Goal: Information Seeking & Learning: Learn about a topic

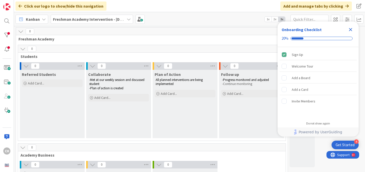
click at [351, 30] on icon "Close Checklist" at bounding box center [351, 30] width 6 height 6
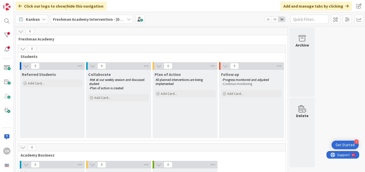
click at [71, 21] on b "Freshman Academy Intervention - [DATE]-[DATE]" at bounding box center [97, 19] width 88 height 5
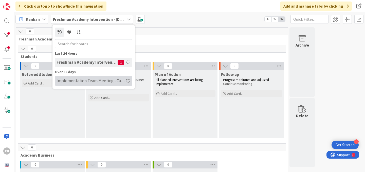
click at [83, 81] on h4 "Implementation Team Meeting - Career Themed" at bounding box center [91, 80] width 69 height 5
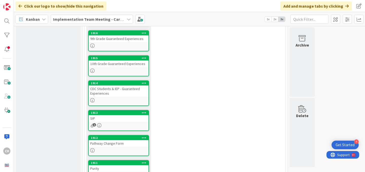
scroll to position [63, 0]
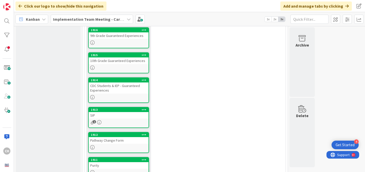
click at [126, 114] on div "SIP" at bounding box center [119, 115] width 60 height 7
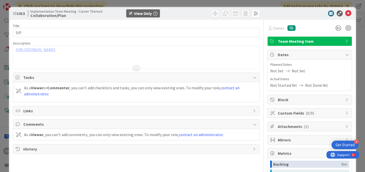
scroll to position [5, 0]
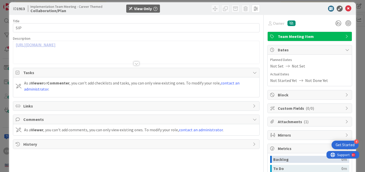
click at [56, 44] on link "[URL][DOMAIN_NAME]" at bounding box center [36, 44] width 40 height 5
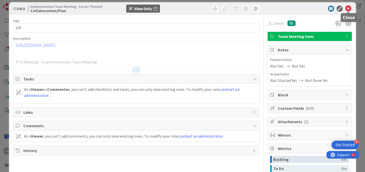
click at [348, 9] on icon at bounding box center [348, 9] width 6 height 6
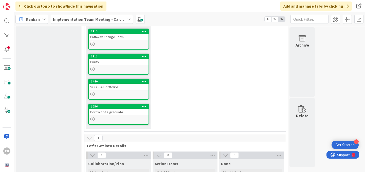
scroll to position [142, 0]
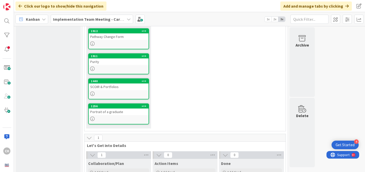
click at [123, 115] on link "1256 Portrait of a graduate" at bounding box center [118, 114] width 61 height 21
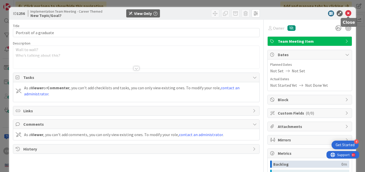
click at [350, 12] on icon at bounding box center [348, 13] width 6 height 6
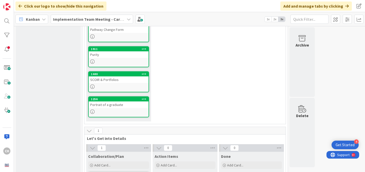
scroll to position [149, 0]
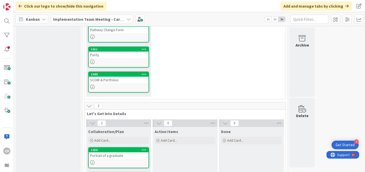
click at [124, 83] on div "SCOIR & Portfolios" at bounding box center [119, 80] width 60 height 7
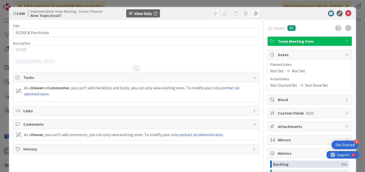
click at [135, 69] on div at bounding box center [137, 68] width 6 height 4
click at [142, 59] on p "[URL][DOMAIN_NAME]" at bounding box center [136, 61] width 241 height 6
click at [56, 61] on link "[URL][DOMAIN_NAME]" at bounding box center [36, 61] width 40 height 5
click at [348, 13] on icon at bounding box center [348, 13] width 6 height 6
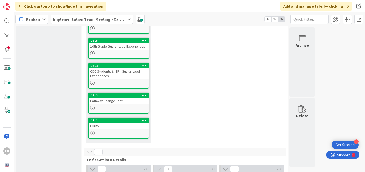
click at [116, 129] on div "Purity" at bounding box center [119, 126] width 60 height 7
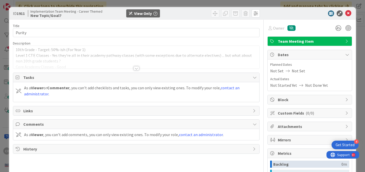
click at [134, 69] on div at bounding box center [137, 68] width 6 height 4
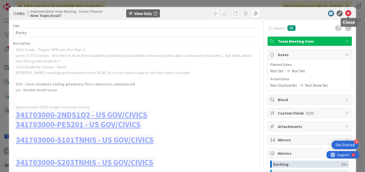
click at [349, 15] on icon at bounding box center [348, 13] width 6 height 6
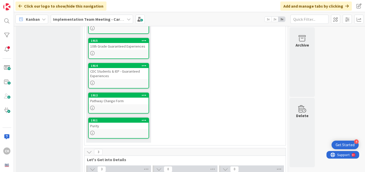
click at [130, 105] on link "1912 Pathway Change Form" at bounding box center [118, 103] width 61 height 21
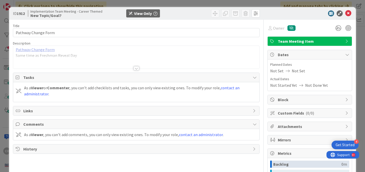
click at [40, 49] on link "Pathway Change Form" at bounding box center [35, 49] width 39 height 5
click at [351, 15] on icon at bounding box center [348, 13] width 6 height 6
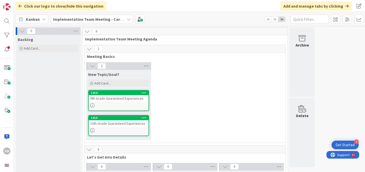
click at [135, 123] on div "10th Grade Guaranteed Experiences" at bounding box center [119, 123] width 60 height 7
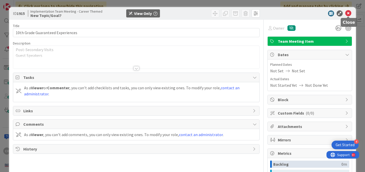
click at [347, 14] on icon at bounding box center [348, 13] width 6 height 6
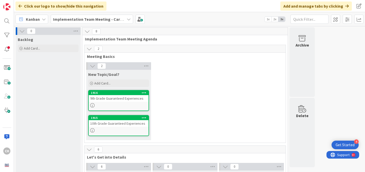
click at [125, 125] on div "10th Grade Guaranteed Experiences" at bounding box center [119, 123] width 60 height 7
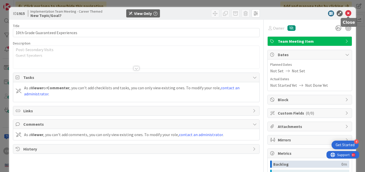
click at [350, 13] on icon at bounding box center [348, 13] width 6 height 6
